Goal: Navigation & Orientation: Find specific page/section

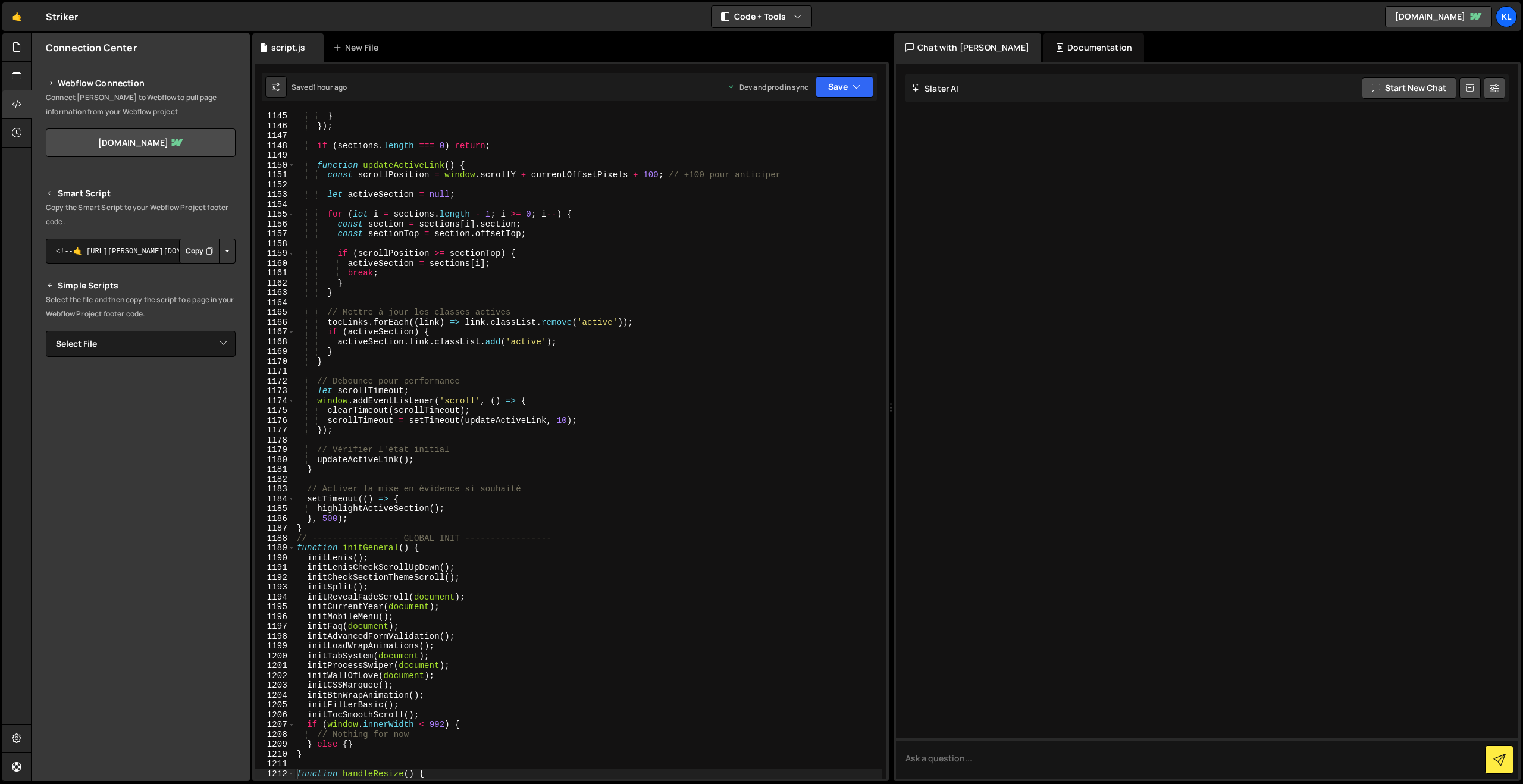
scroll to position [11228, 0]
click at [26, 19] on link "🤙" at bounding box center [17, 16] width 29 height 28
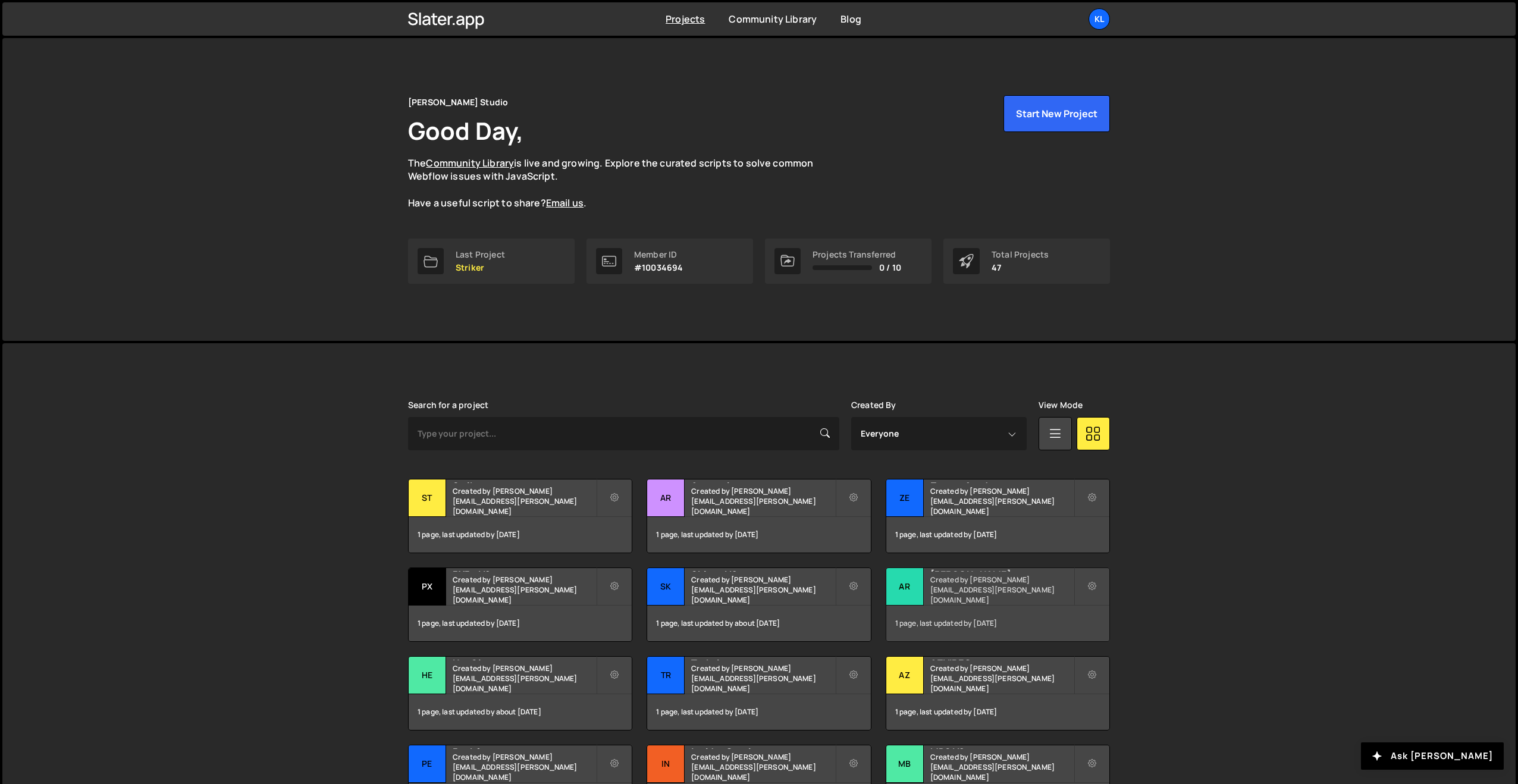
click at [951, 572] on h2 "Arthur Hammer" at bounding box center [1002, 570] width 143 height 3
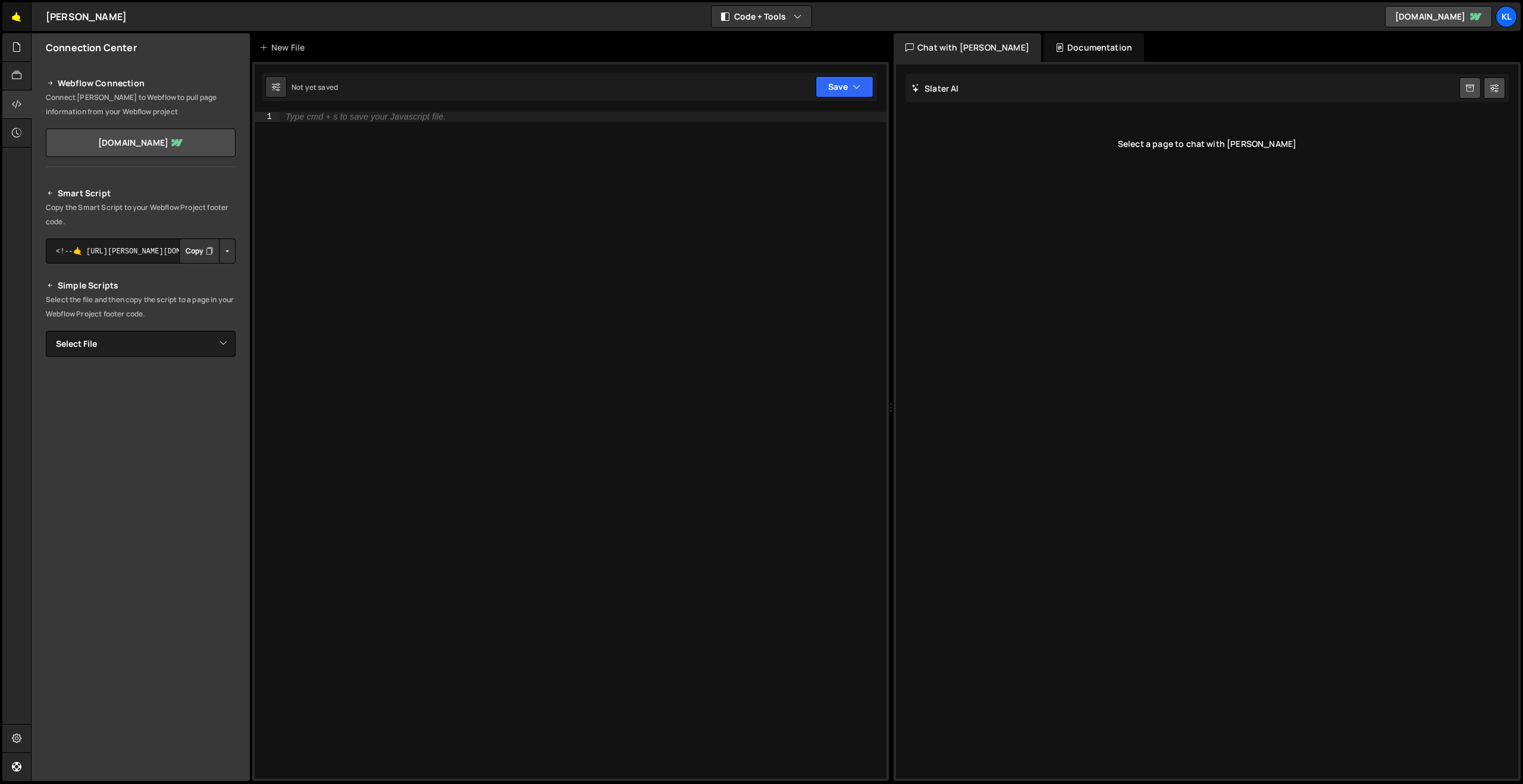
click at [22, 10] on link "🤙" at bounding box center [17, 16] width 29 height 28
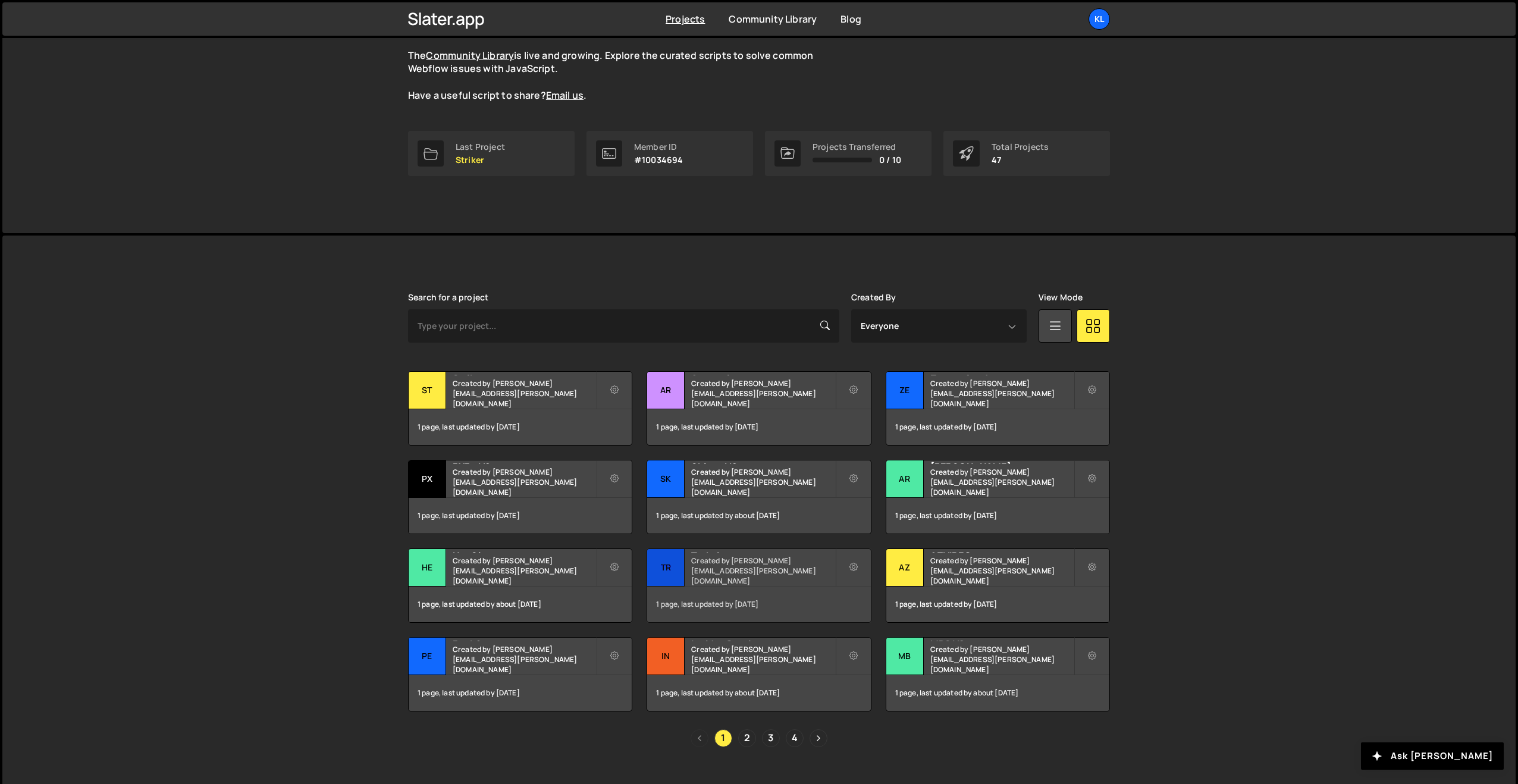
scroll to position [130, 0]
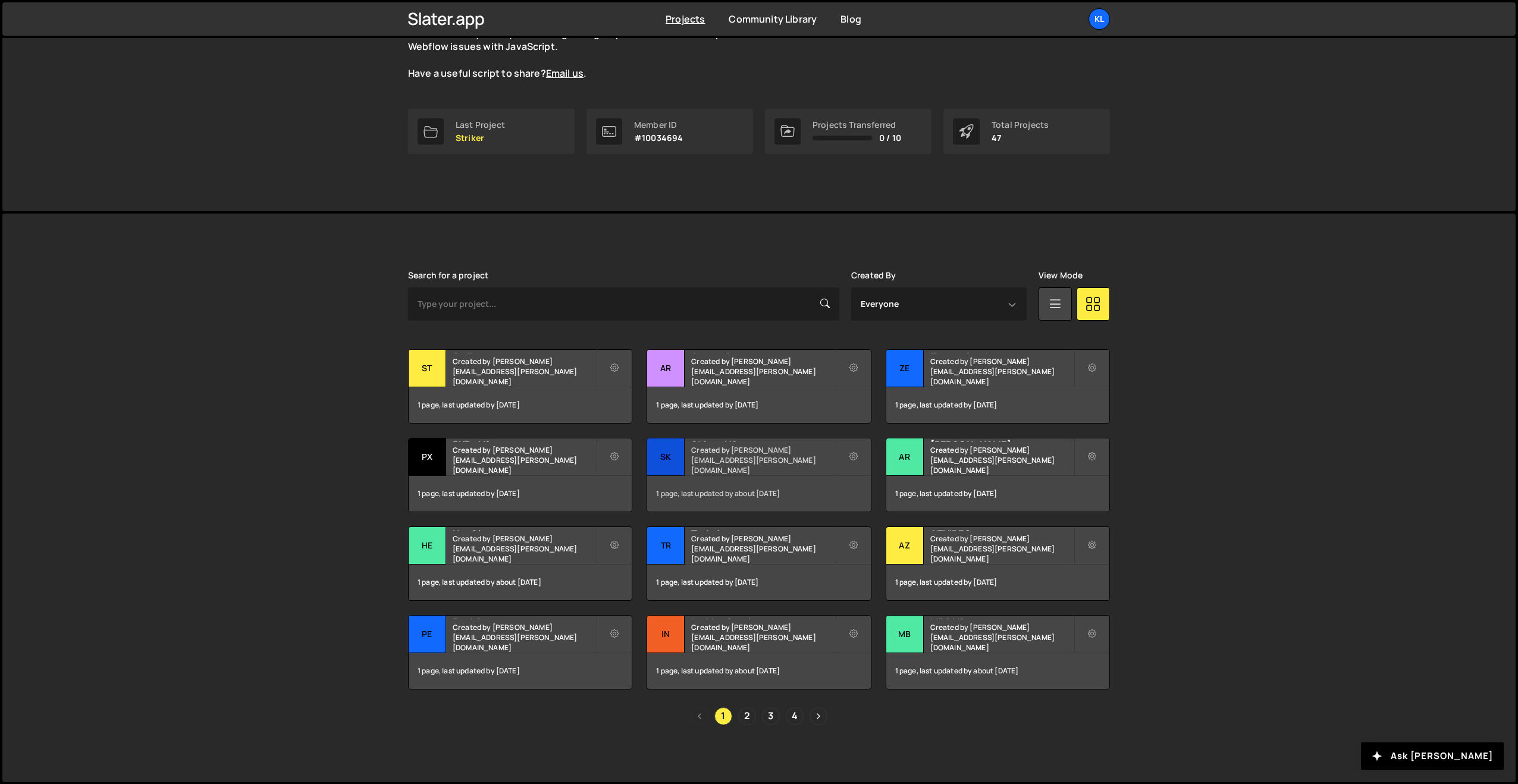
click at [722, 460] on small "Created by clem.deodat@gmail.com" at bounding box center [763, 460] width 143 height 31
